Goal: Use online tool/utility: Use online tool/utility

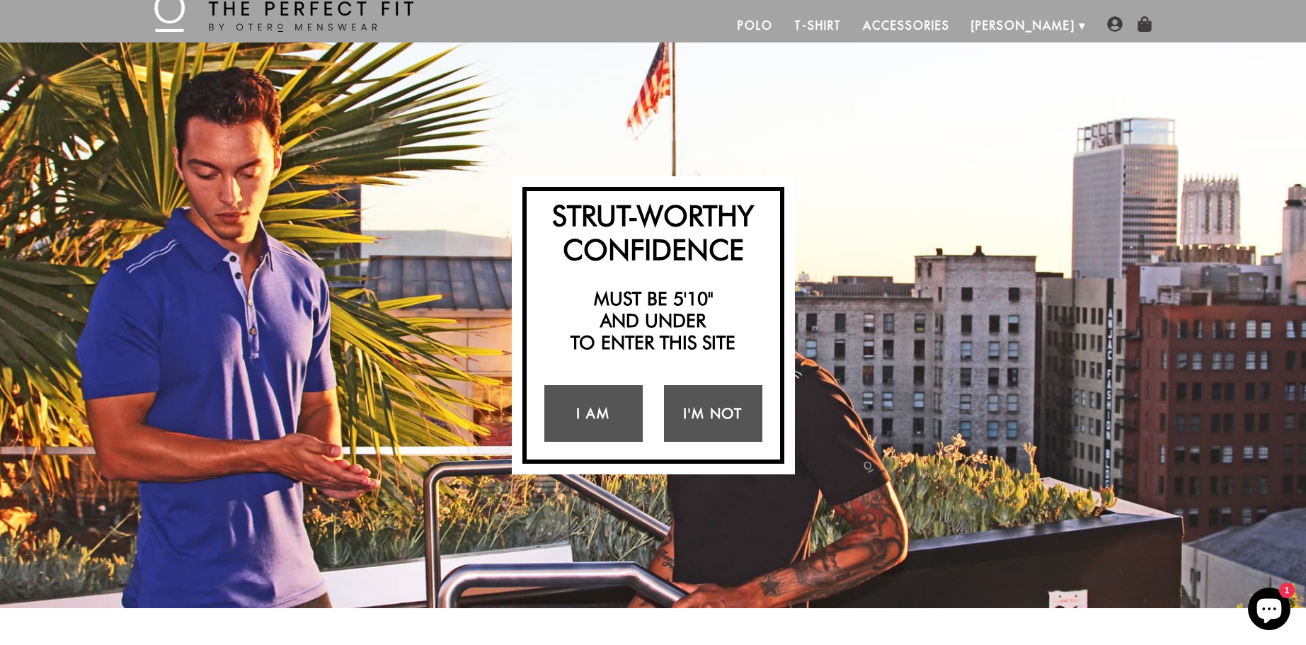
scroll to position [67, 0]
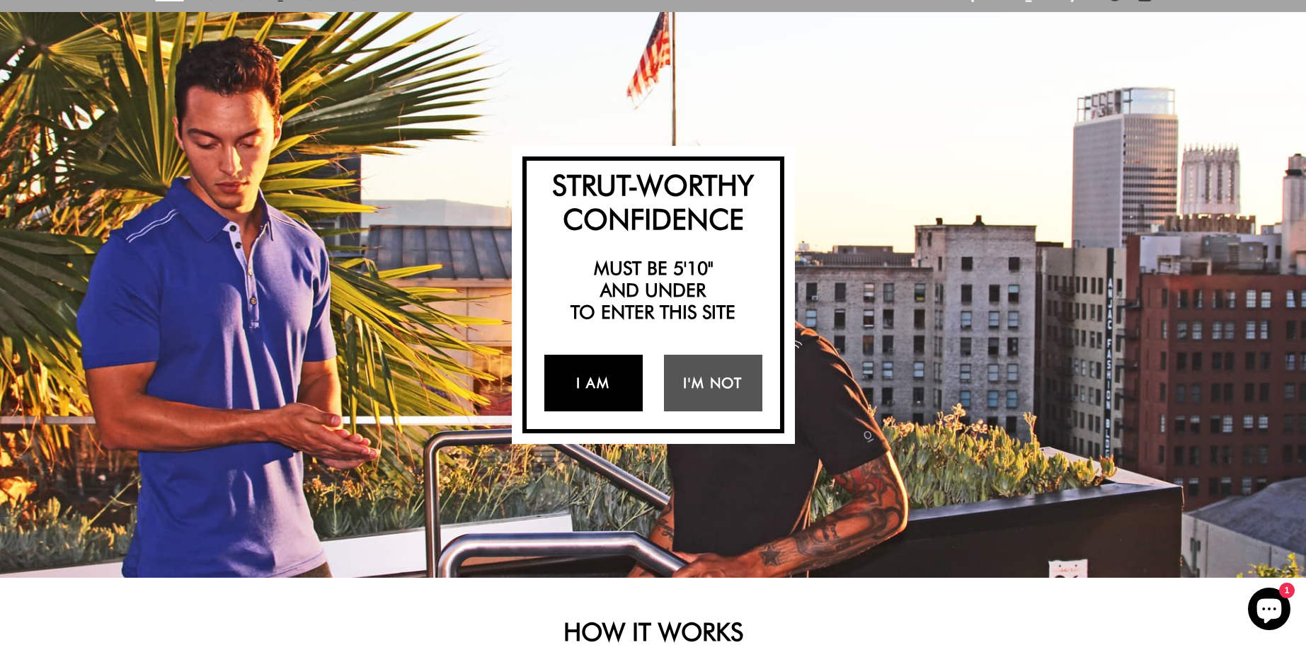
click at [576, 369] on link "I Am" at bounding box center [593, 383] width 98 height 57
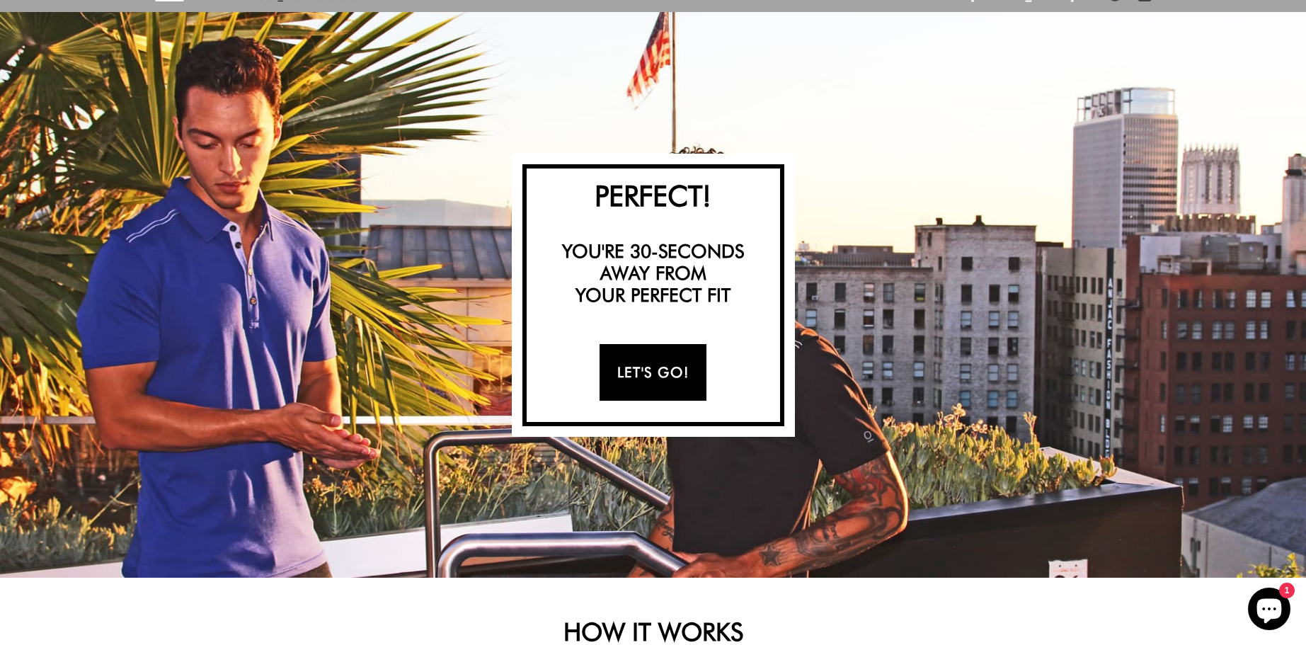
click at [648, 372] on link "Let's Go!" at bounding box center [653, 372] width 107 height 57
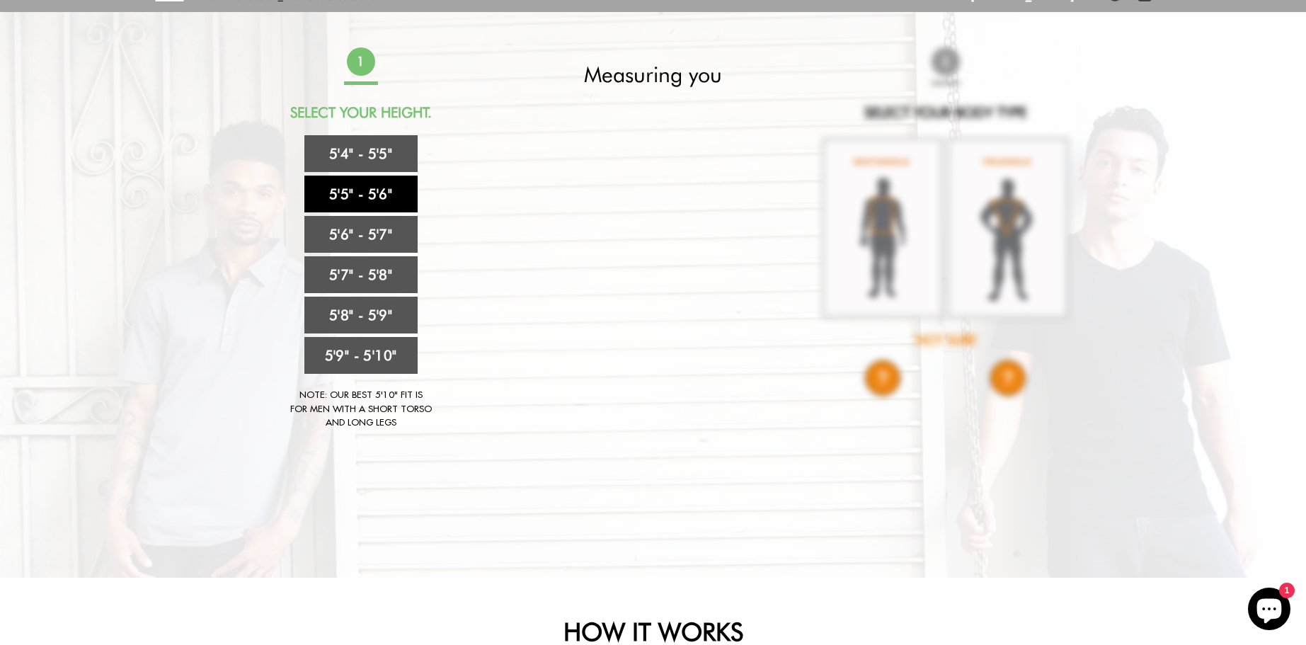
click at [360, 201] on link "5'5" - 5'6"" at bounding box center [360, 194] width 113 height 37
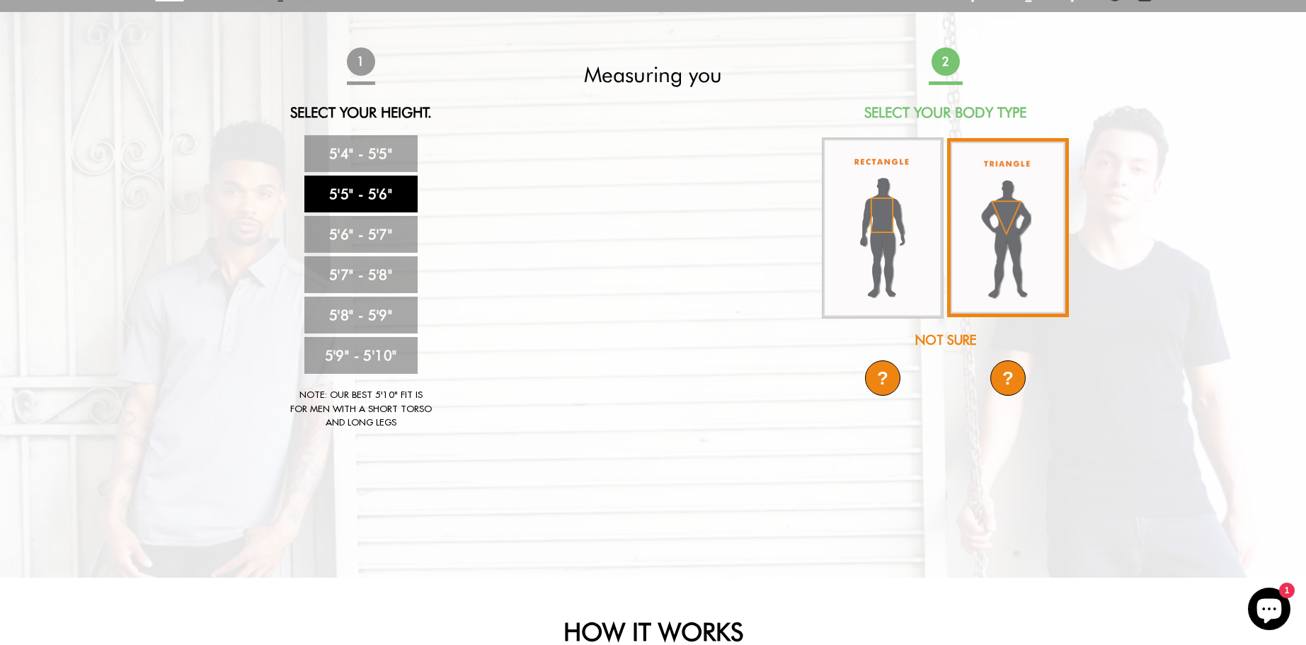
click at [1017, 226] on img at bounding box center [1008, 227] width 122 height 179
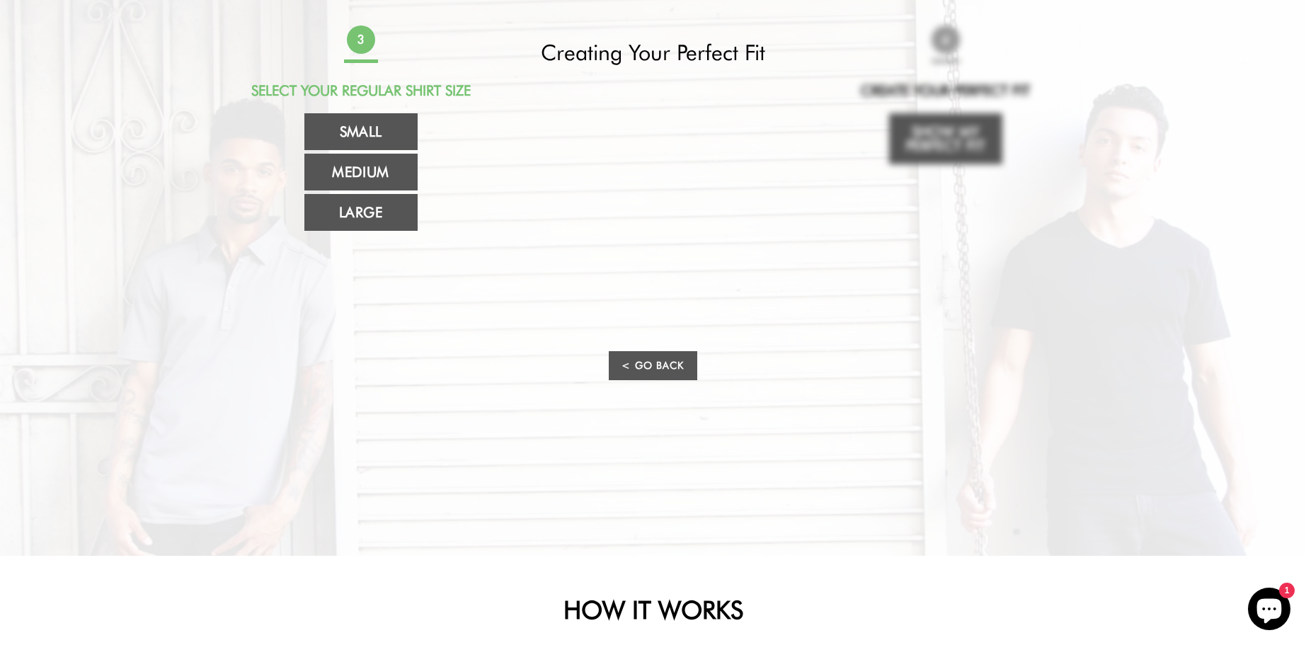
scroll to position [108, 0]
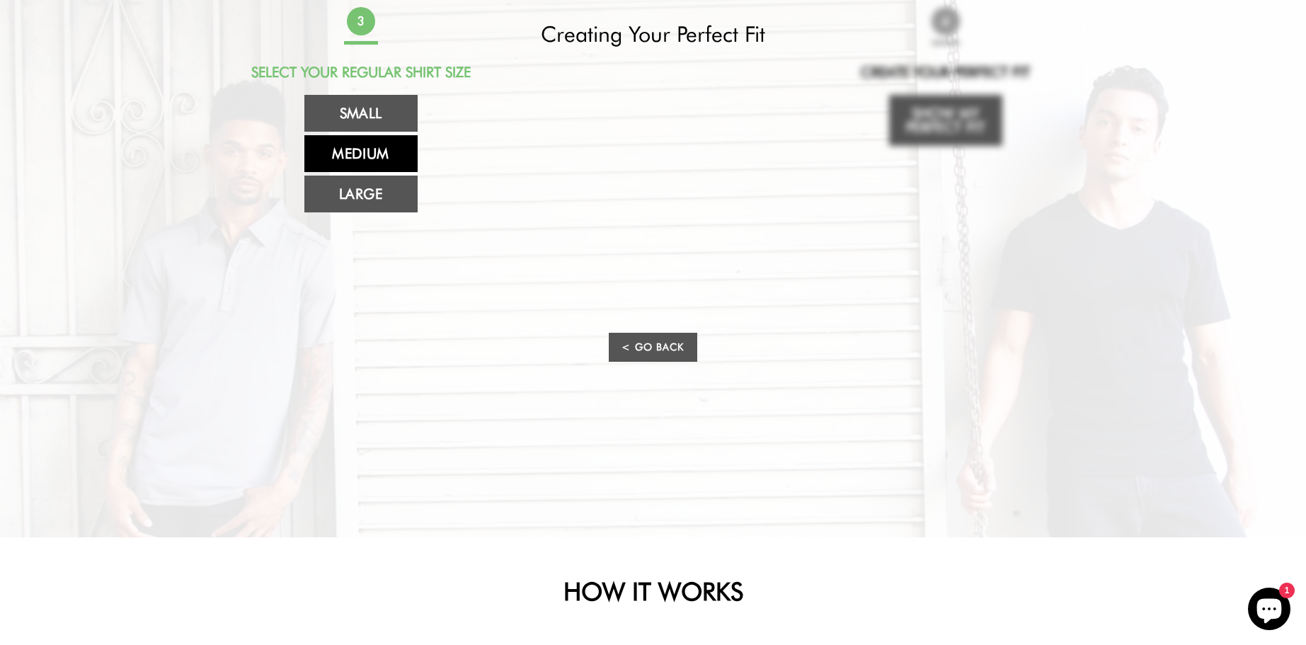
click at [392, 151] on link "Medium" at bounding box center [360, 153] width 113 height 37
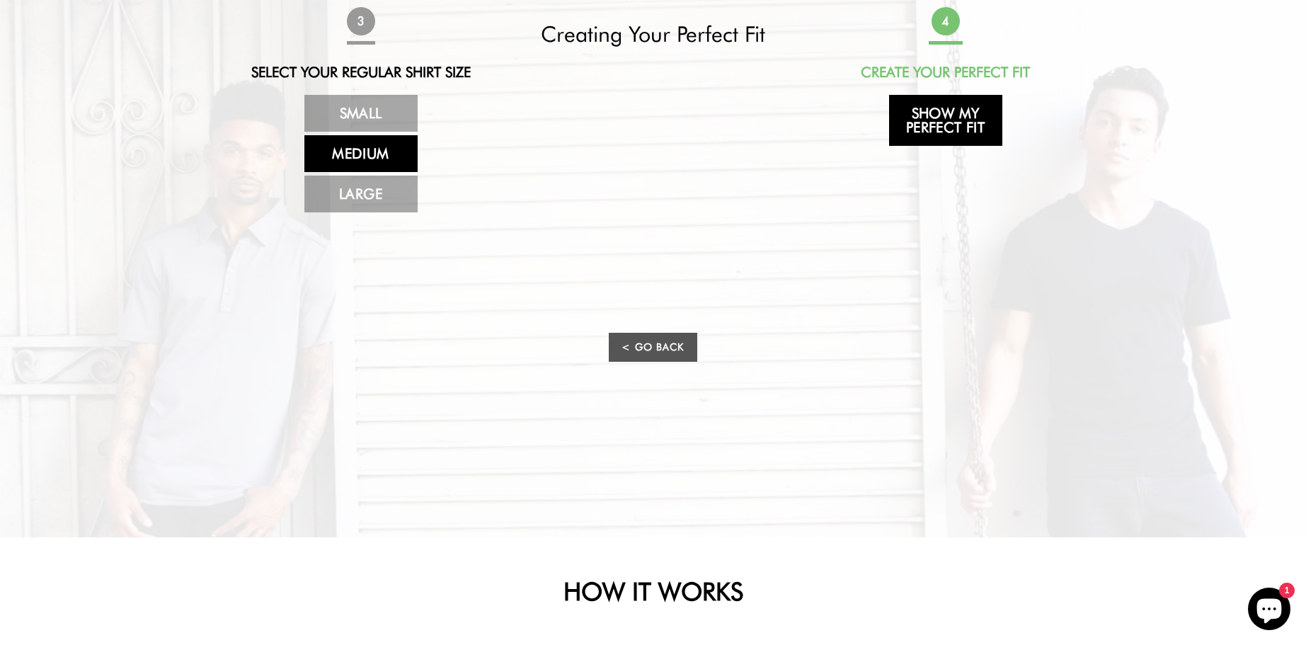
click at [954, 130] on link "Show My Perfect Fit" at bounding box center [945, 120] width 113 height 51
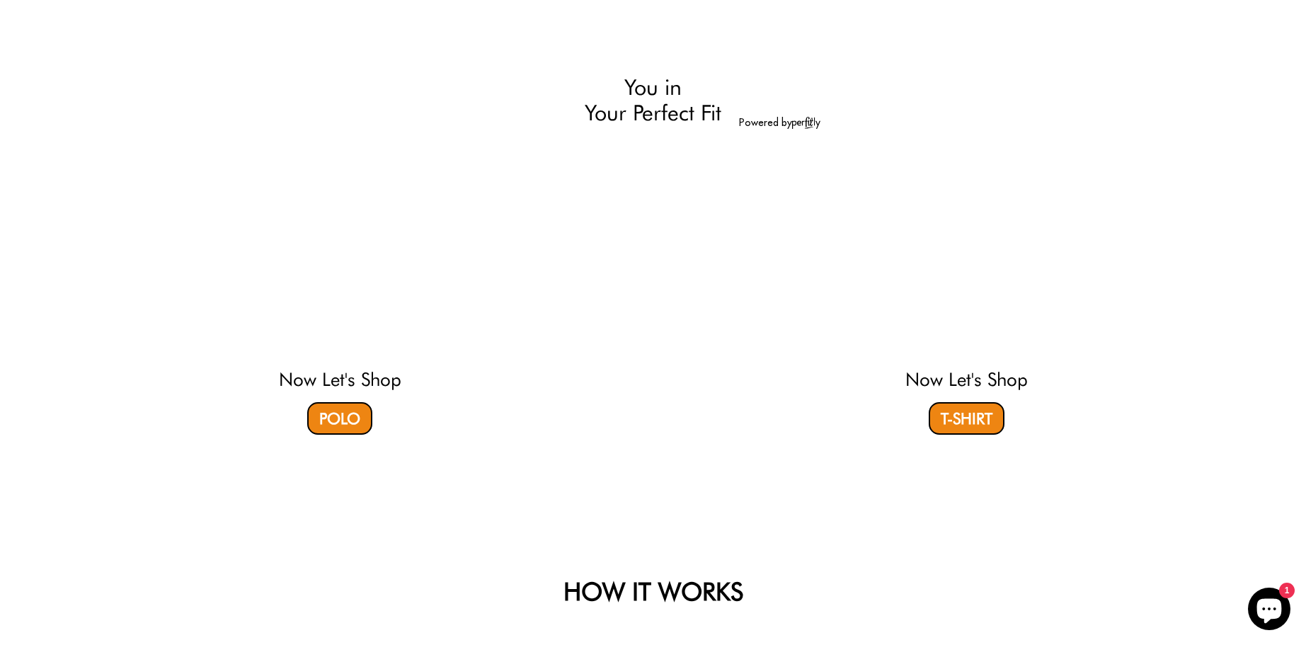
select select "55-56"
select select "triangle"
select select "M"
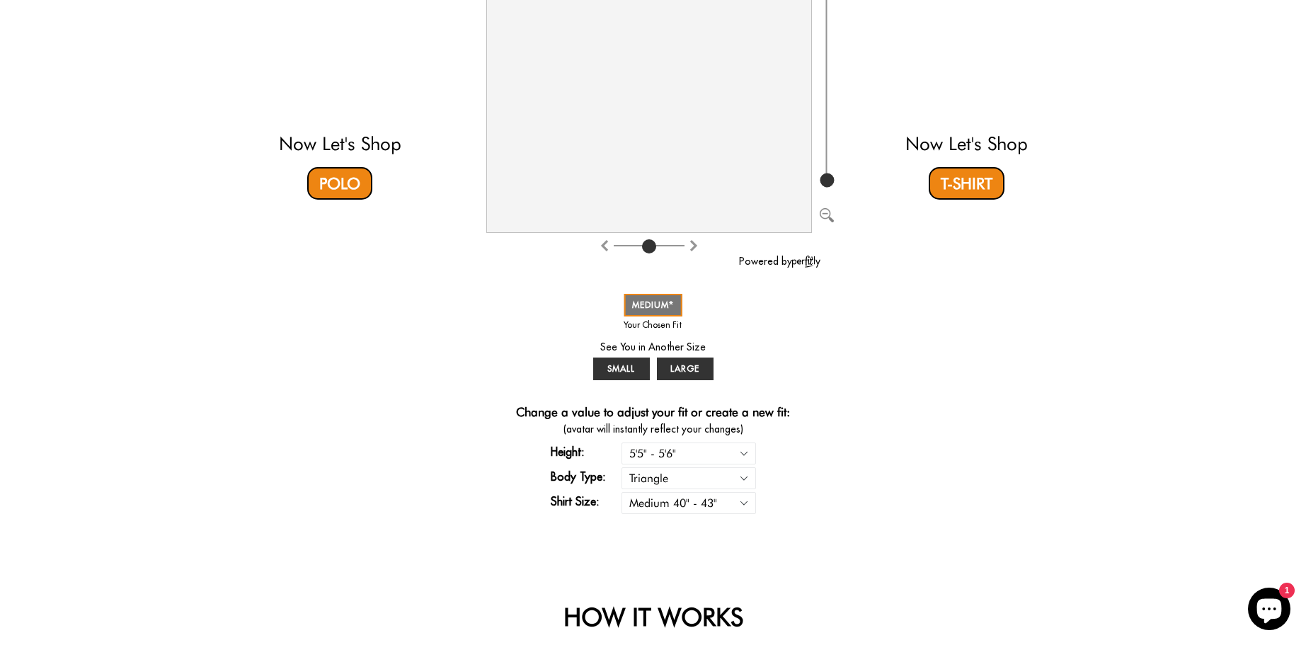
scroll to position [297, 0]
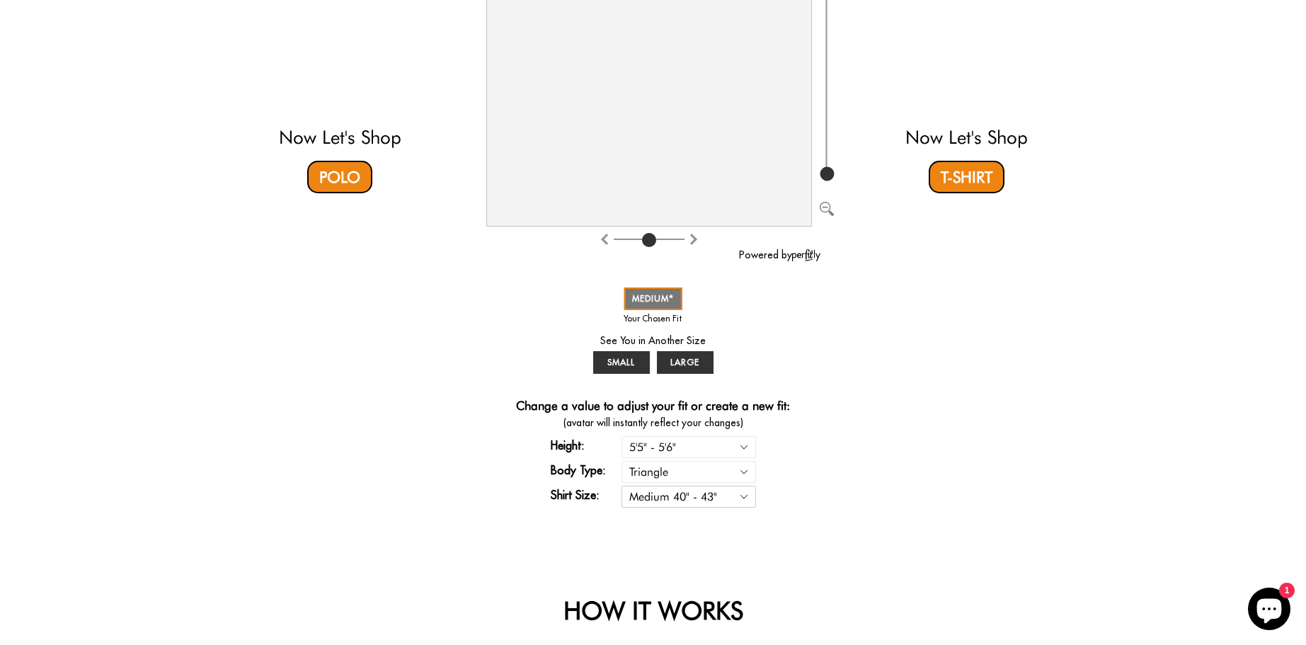
drag, startPoint x: 744, startPoint y: 496, endPoint x: 817, endPoint y: 474, distance: 75.9
click at [815, 476] on div "Change a value to adjust your fit or create a new fit: (avatar will instantly r…" at bounding box center [653, 455] width 334 height 113
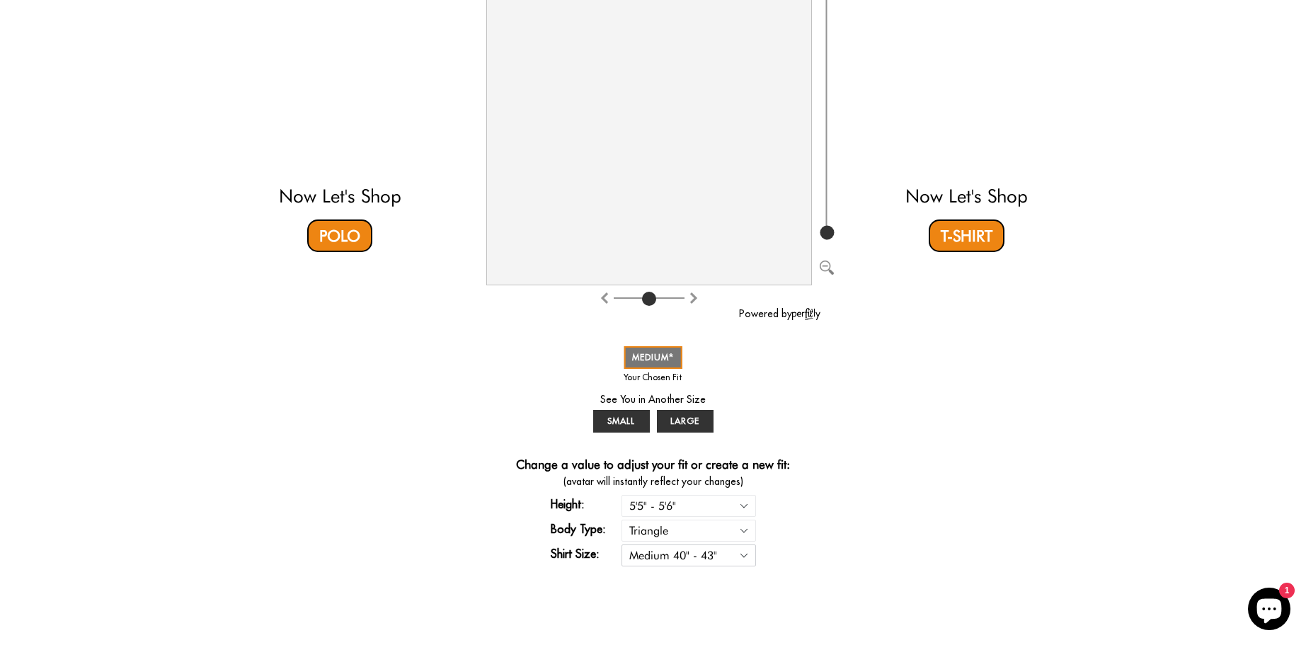
scroll to position [0, 0]
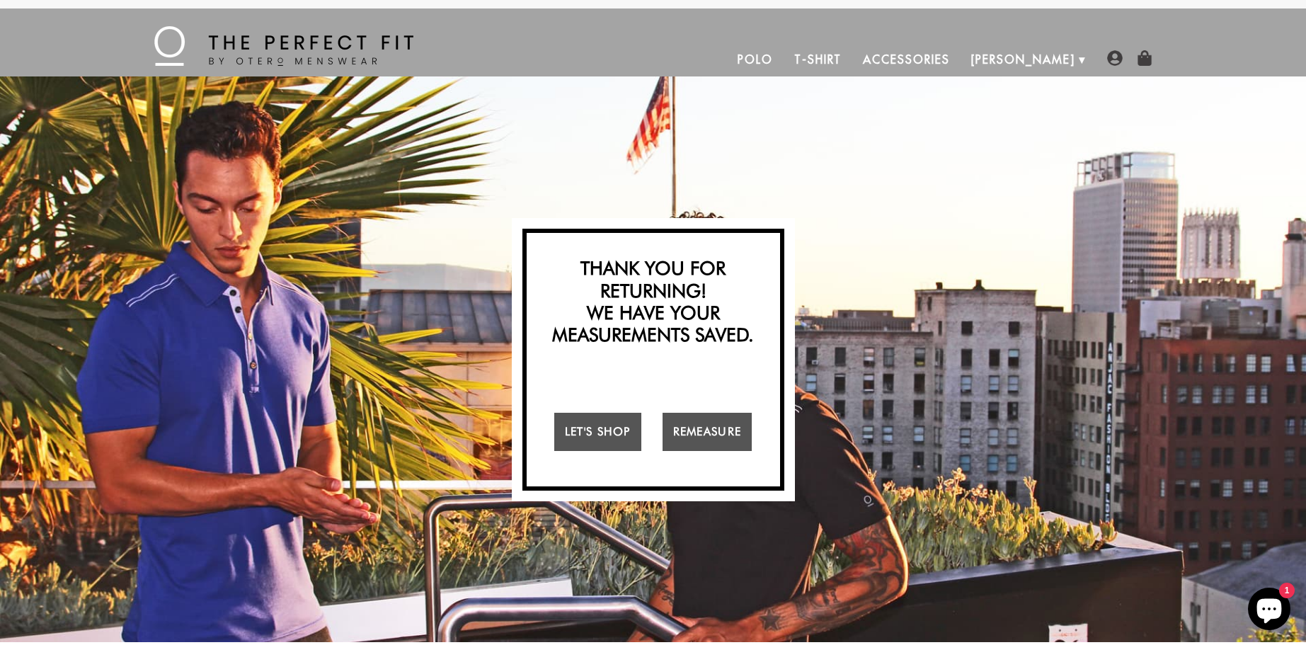
scroll to position [67, 0]
